Goal: Navigation & Orientation: Find specific page/section

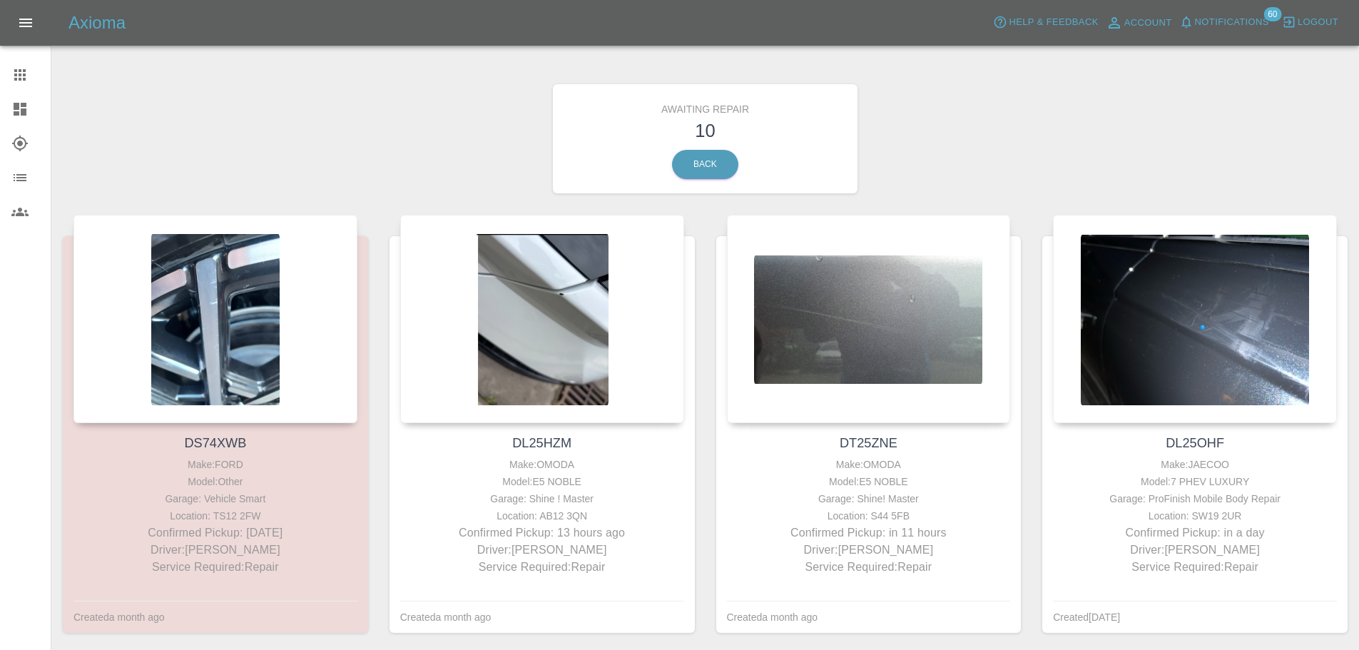
scroll to position [938, 0]
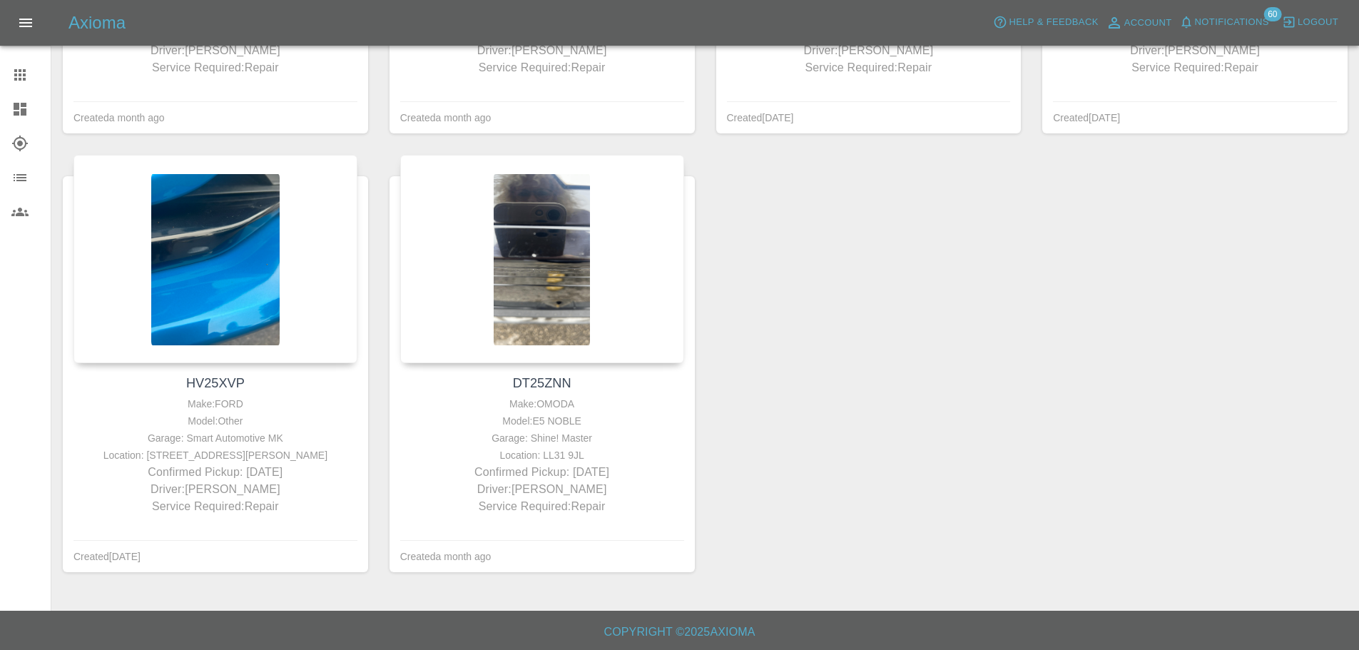
click at [21, 108] on icon at bounding box center [19, 109] width 17 height 17
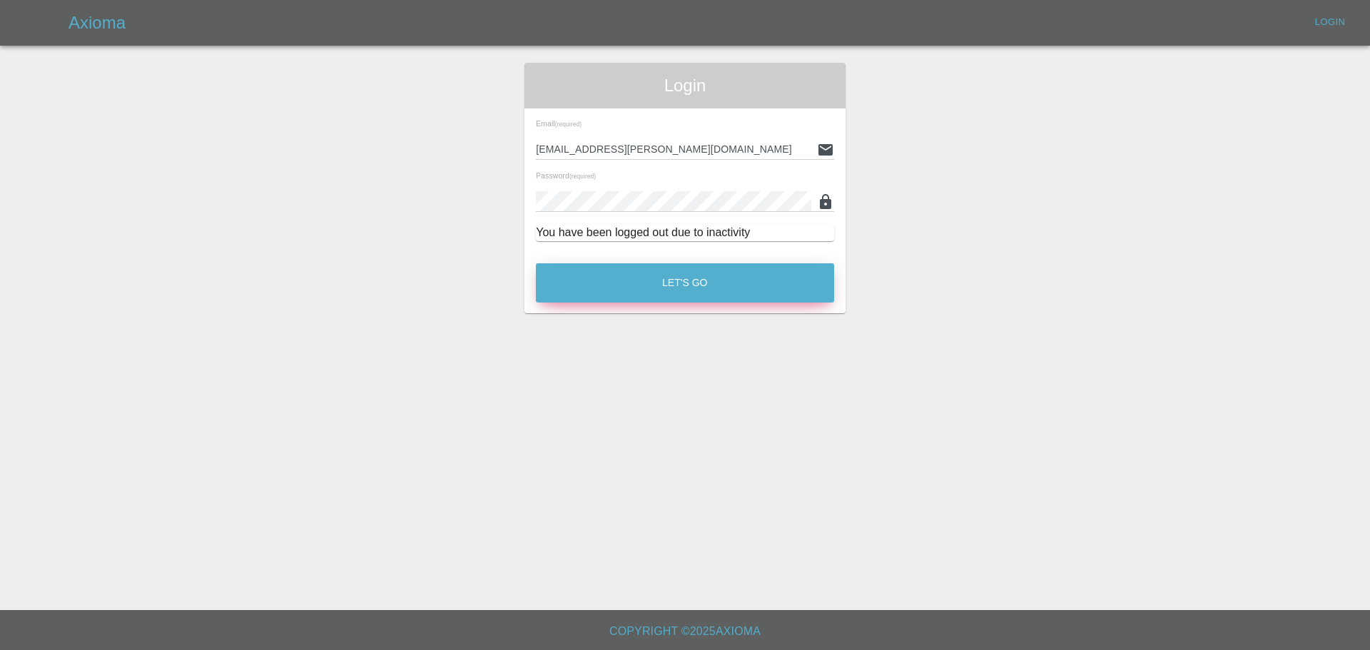
click at [645, 275] on button "Let's Go" at bounding box center [685, 282] width 298 height 39
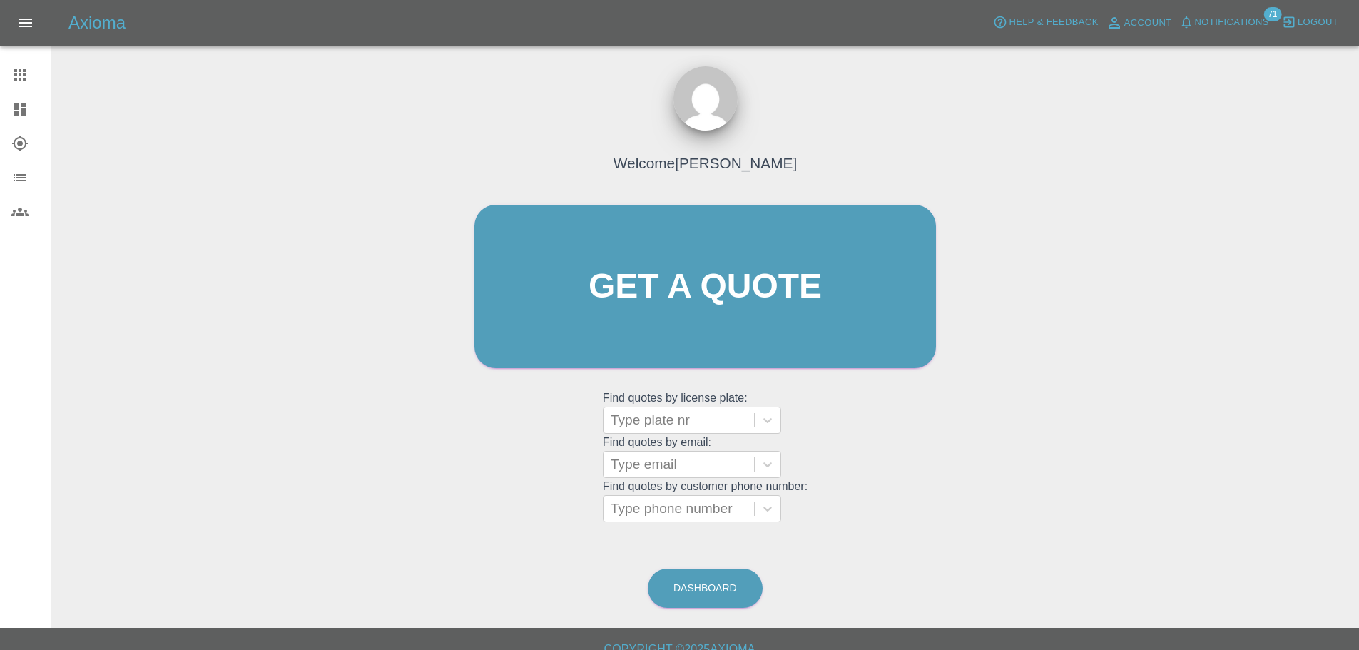
click at [33, 113] on div at bounding box center [31, 109] width 40 height 17
